Goal: Task Accomplishment & Management: Manage account settings

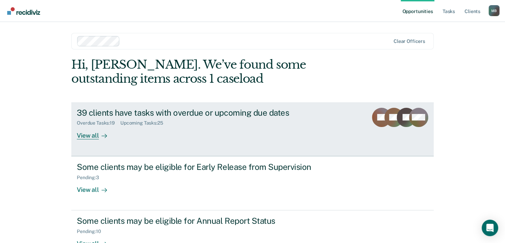
scroll to position [21, 0]
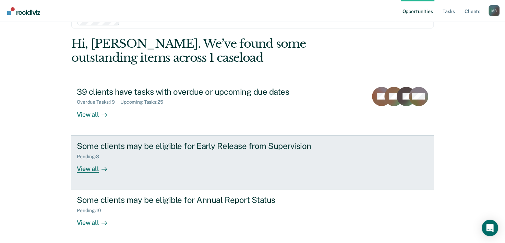
click at [95, 167] on div "View all" at bounding box center [96, 165] width 38 height 13
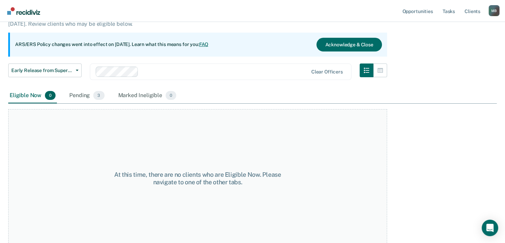
scroll to position [57, 0]
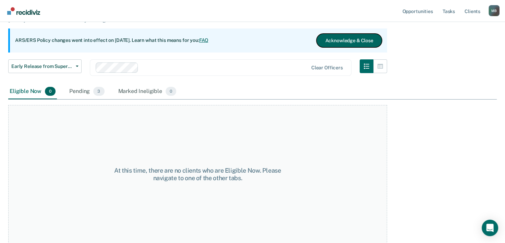
click at [348, 42] on button "Acknowledge & Close" at bounding box center [348, 41] width 65 height 14
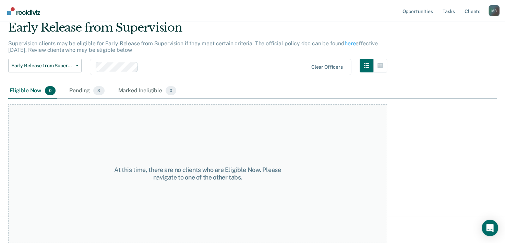
scroll to position [26, 0]
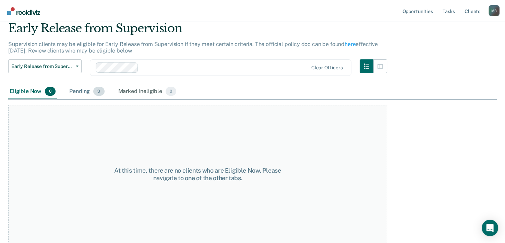
click at [77, 90] on div "Pending 3" at bounding box center [87, 91] width 38 height 15
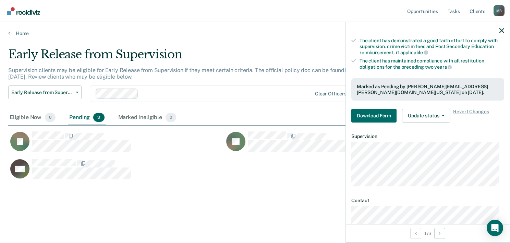
scroll to position [159, 0]
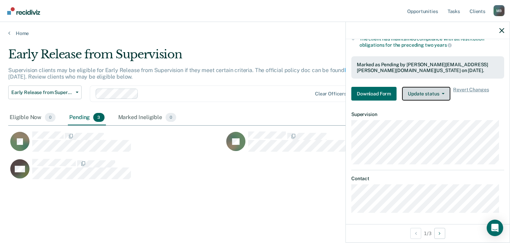
click at [439, 93] on button "Update status" at bounding box center [426, 94] width 48 height 14
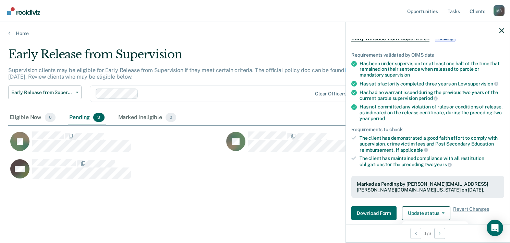
scroll to position [103, 0]
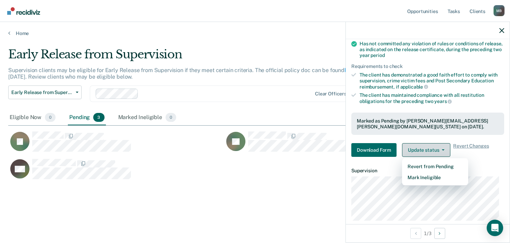
click at [441, 149] on button "Update status" at bounding box center [426, 150] width 48 height 14
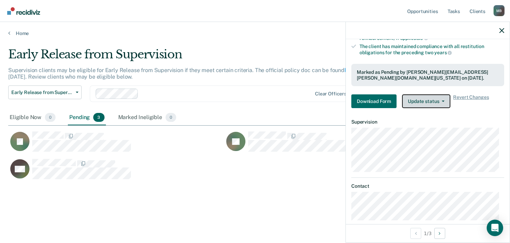
scroll to position [159, 0]
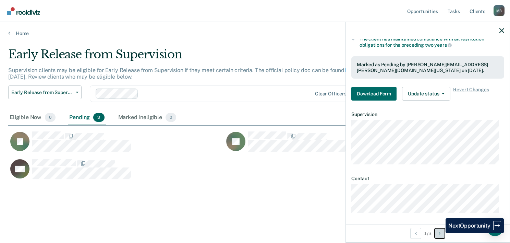
click at [440, 233] on icon "Next Opportunity" at bounding box center [440, 233] width 2 height 5
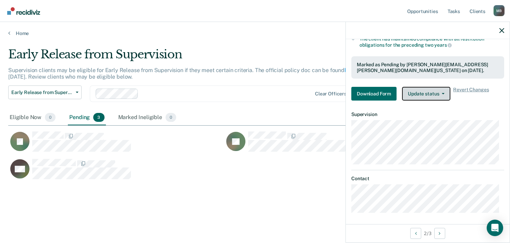
click at [429, 94] on button "Update status" at bounding box center [426, 94] width 48 height 14
click at [442, 94] on button "Update status" at bounding box center [426, 94] width 48 height 14
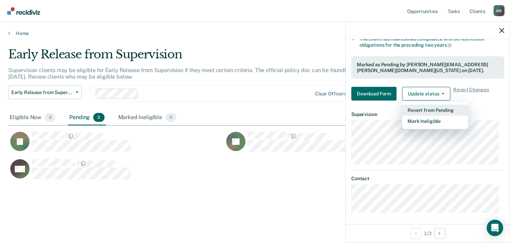
click at [436, 110] on button "Revert from Pending" at bounding box center [435, 110] width 66 height 11
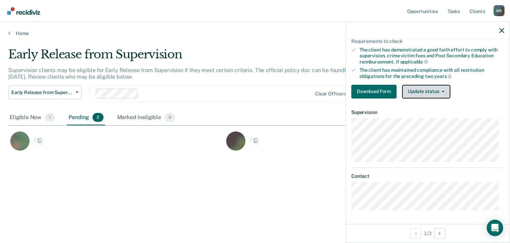
scroll to position [126, 0]
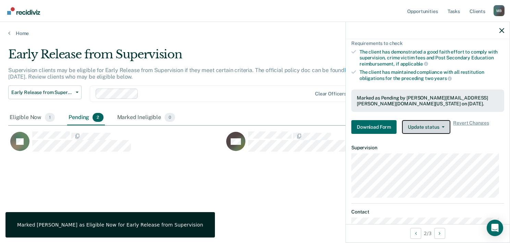
click at [431, 125] on button "Update status" at bounding box center [426, 127] width 48 height 14
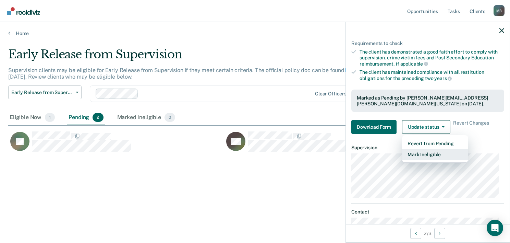
click at [428, 152] on button "Mark Ineligible" at bounding box center [435, 154] width 66 height 11
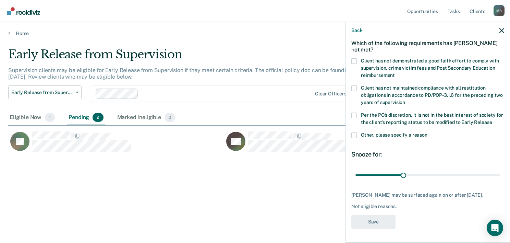
scroll to position [32, 0]
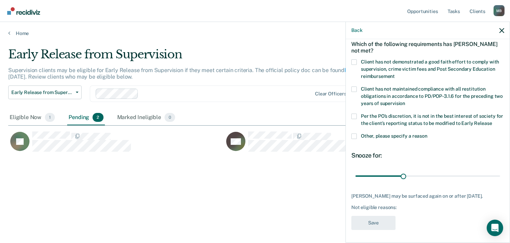
click at [356, 61] on span at bounding box center [353, 61] width 5 height 5
click at [395, 74] on input "Client has not demonstrated a good faith effort to comply with supervision, cri…" at bounding box center [395, 74] width 0 height 0
click at [371, 222] on button "Save" at bounding box center [373, 223] width 44 height 14
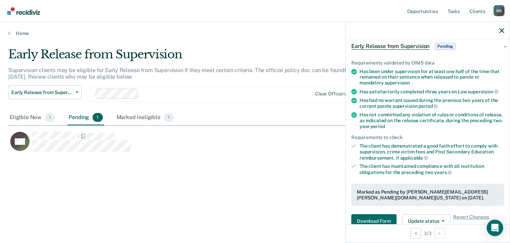
scroll to position [100, 0]
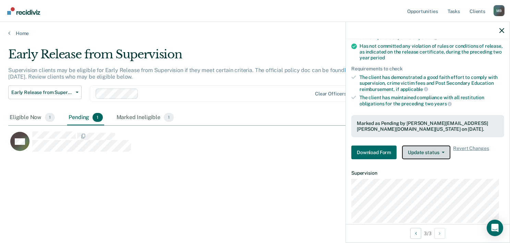
click at [432, 147] on button "Update status" at bounding box center [426, 152] width 48 height 14
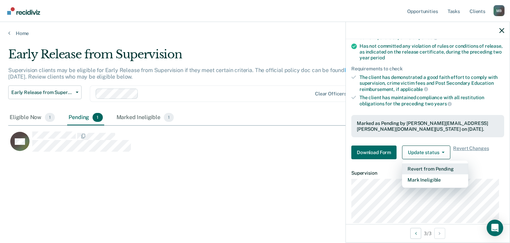
click at [433, 166] on button "Revert from Pending" at bounding box center [435, 168] width 66 height 11
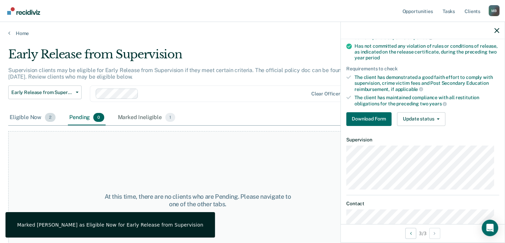
click at [31, 116] on div "Eligible Now 2" at bounding box center [32, 117] width 49 height 15
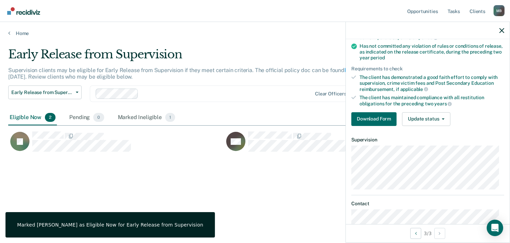
scroll to position [138, 488]
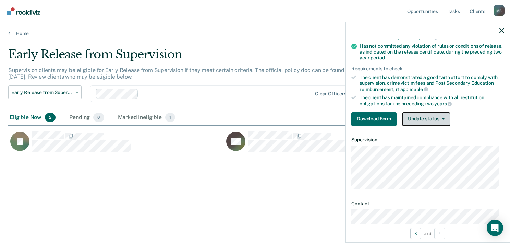
click at [441, 121] on button "Update status" at bounding box center [426, 119] width 48 height 14
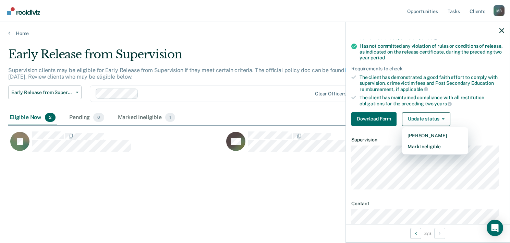
click at [485, 114] on div "Download Form Update status [PERSON_NAME] Mark Ineligible" at bounding box center [427, 119] width 153 height 14
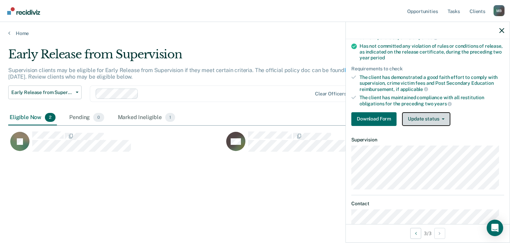
click at [426, 119] on button "Update status" at bounding box center [426, 119] width 48 height 14
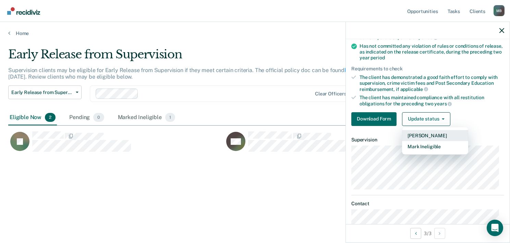
click at [421, 130] on button "[PERSON_NAME]" at bounding box center [435, 135] width 66 height 11
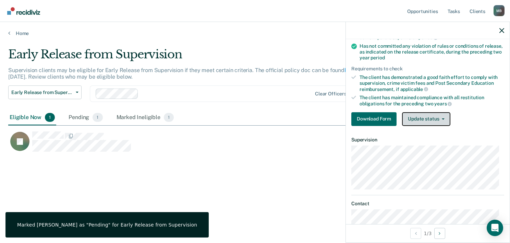
click at [434, 119] on button "Update status" at bounding box center [426, 119] width 48 height 14
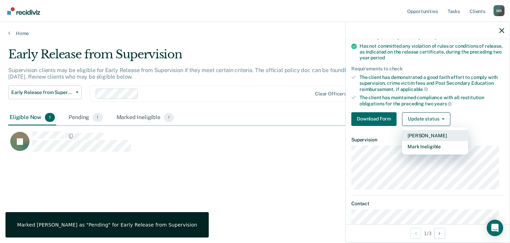
click at [433, 130] on button "[PERSON_NAME]" at bounding box center [435, 135] width 66 height 11
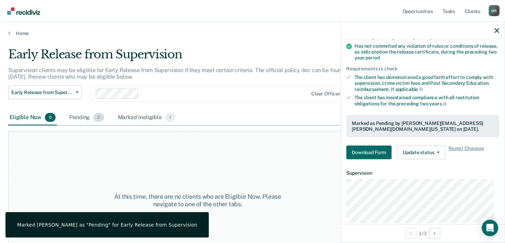
click at [84, 118] on div "Pending 2" at bounding box center [86, 117] width 37 height 15
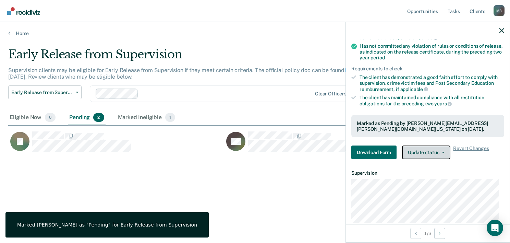
click at [434, 148] on button "Update status" at bounding box center [426, 152] width 48 height 14
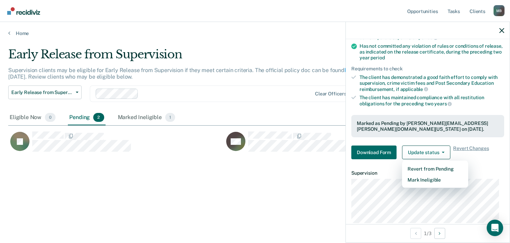
click at [17, 36] on main "Early Release from Supervision Supervision clients may be eligible for Early Re…" at bounding box center [255, 138] width 510 height 204
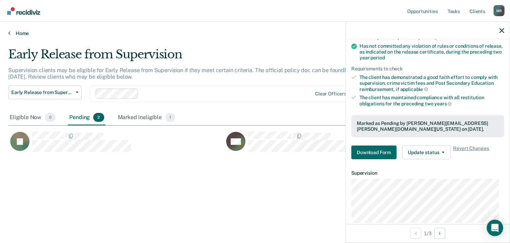
click at [10, 32] on link "Home" at bounding box center [254, 33] width 493 height 6
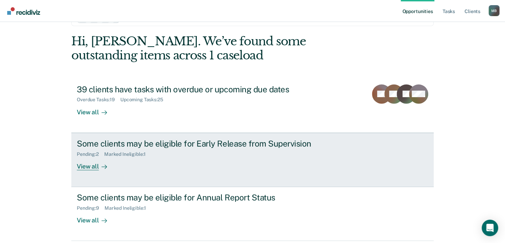
scroll to position [48, 0]
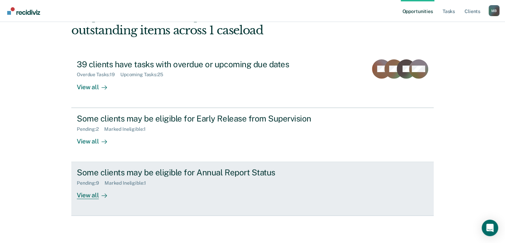
click at [175, 181] on div "Pending : 9 Marked Ineligible : 1" at bounding box center [197, 181] width 241 height 9
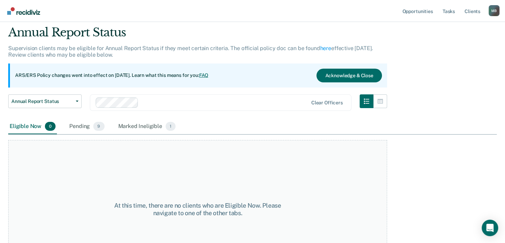
scroll to position [34, 0]
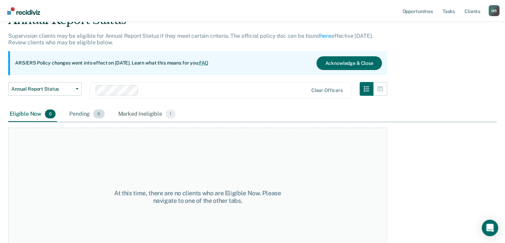
click at [84, 114] on div "Pending 9" at bounding box center [87, 114] width 38 height 15
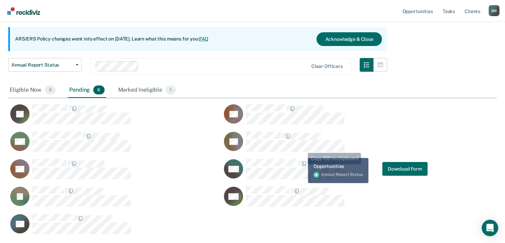
scroll to position [103, 0]
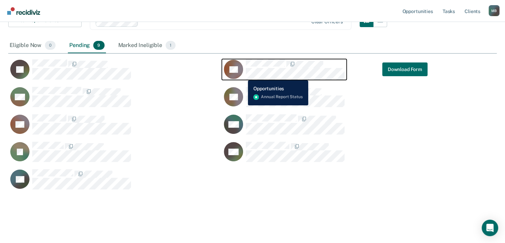
click at [244, 74] on div "CB" at bounding box center [284, 69] width 121 height 20
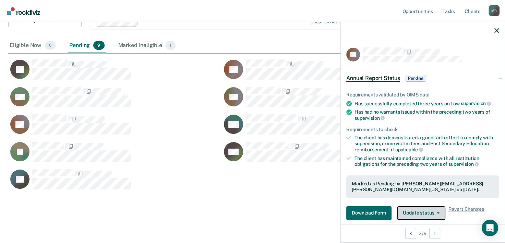
click at [427, 212] on button "Update status" at bounding box center [421, 213] width 48 height 14
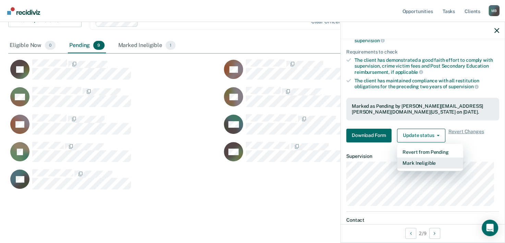
click at [427, 162] on button "Mark Ineligible" at bounding box center [430, 162] width 66 height 11
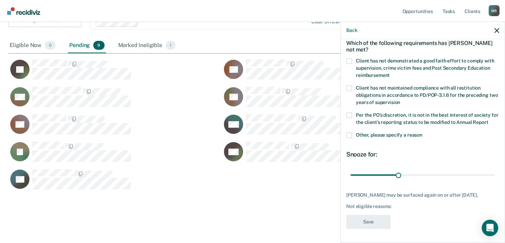
click at [351, 58] on span at bounding box center [348, 60] width 5 height 5
click at [390, 73] on input "Client has not demonstrated a good faith effort to comply with supervision, cri…" at bounding box center [390, 73] width 0 height 0
click at [363, 222] on button "Save" at bounding box center [368, 222] width 44 height 14
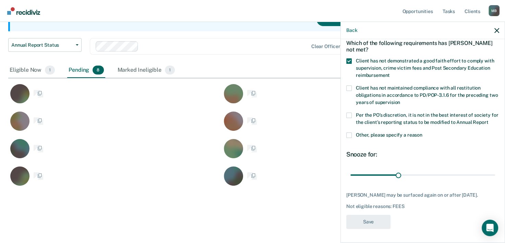
scroll to position [77, 0]
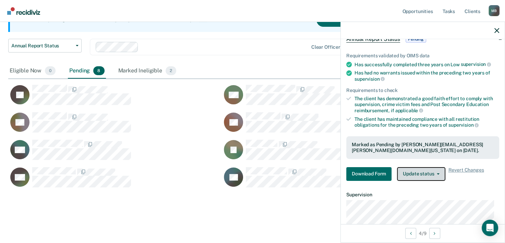
click at [410, 172] on button "Update status" at bounding box center [421, 174] width 48 height 14
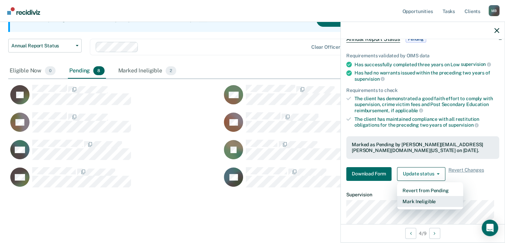
click at [424, 198] on button "Mark Ineligible" at bounding box center [430, 201] width 66 height 11
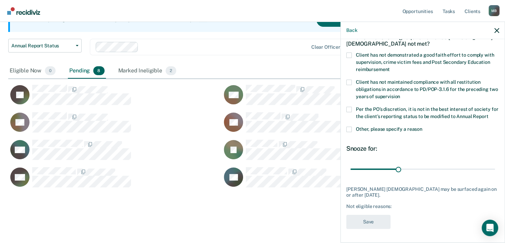
click at [350, 53] on span at bounding box center [348, 54] width 5 height 5
click at [390, 67] on input "Client has not demonstrated a good faith effort to comply with supervision, cri…" at bounding box center [390, 67] width 0 height 0
click at [378, 220] on button "Save" at bounding box center [368, 222] width 44 height 14
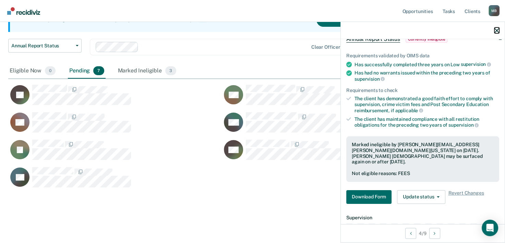
click at [496, 33] on icon "button" at bounding box center [496, 30] width 5 height 5
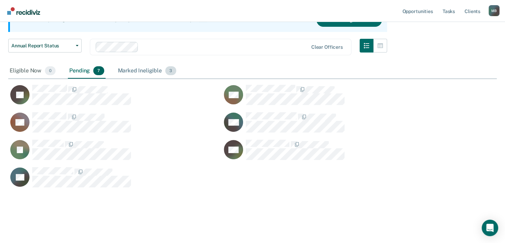
click at [137, 74] on div "Marked Ineligible 3" at bounding box center [147, 70] width 61 height 15
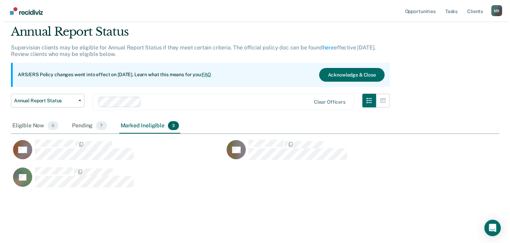
scroll to position [0, 0]
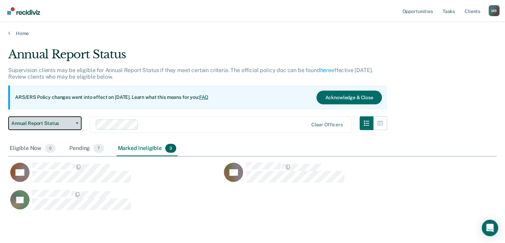
click at [69, 123] on span "Annual Report Status" at bounding box center [42, 123] width 62 height 6
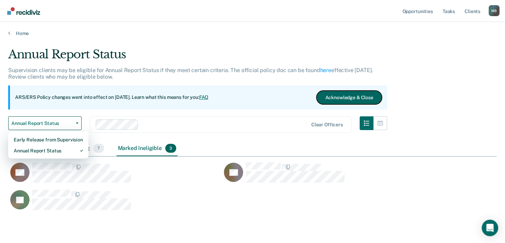
click at [371, 98] on button "Acknowledge & Close" at bounding box center [348, 97] width 65 height 14
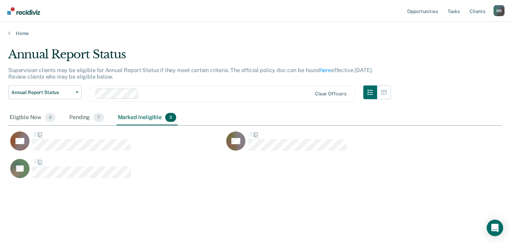
scroll to position [5, 5]
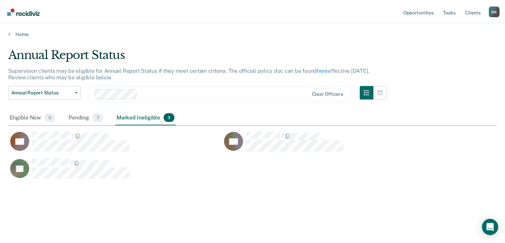
scroll to position [48, 0]
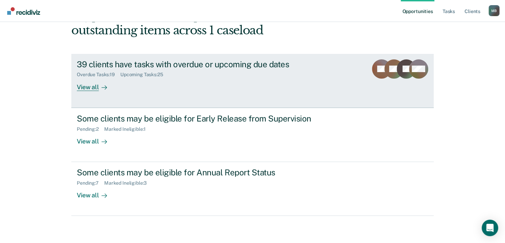
click at [158, 73] on div "Upcoming Tasks : 25" at bounding box center [144, 75] width 48 height 6
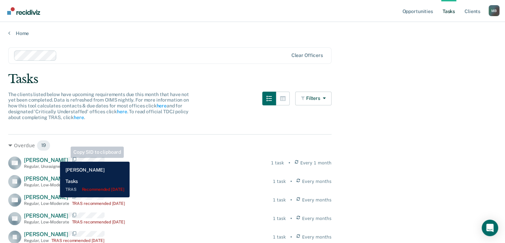
click at [55, 157] on div "[PERSON_NAME] Regular , Unassigned TRAS recommended [DATE]" at bounding box center [71, 163] width 95 height 12
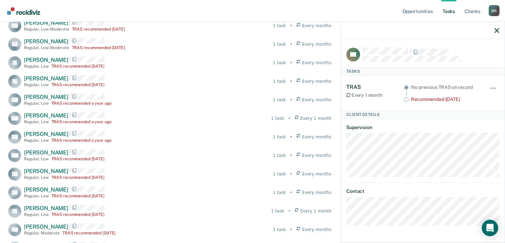
scroll to position [171, 0]
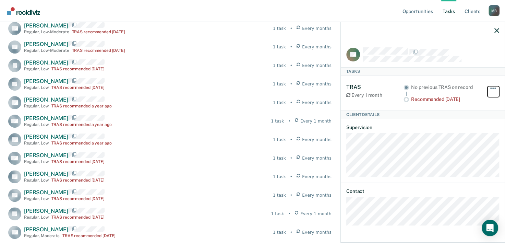
click at [491, 86] on button "button" at bounding box center [493, 91] width 12 height 11
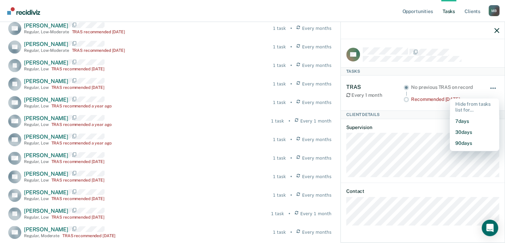
click at [491, 86] on button "button" at bounding box center [493, 91] width 12 height 11
